Goal: Navigation & Orientation: Find specific page/section

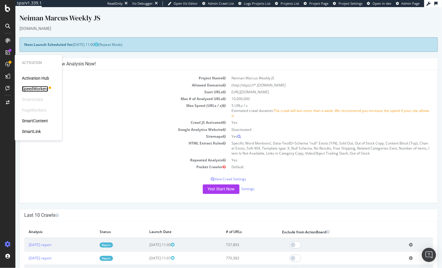
click at [36, 89] on div "SpeedWorkers" at bounding box center [35, 89] width 26 height 6
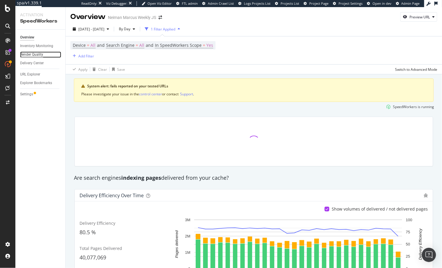
click at [39, 53] on div "Render Quality" at bounding box center [31, 54] width 23 height 6
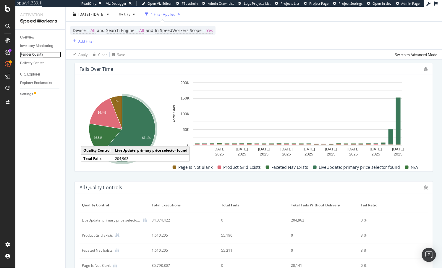
scroll to position [282, 0]
